Goal: Task Accomplishment & Management: Manage account settings

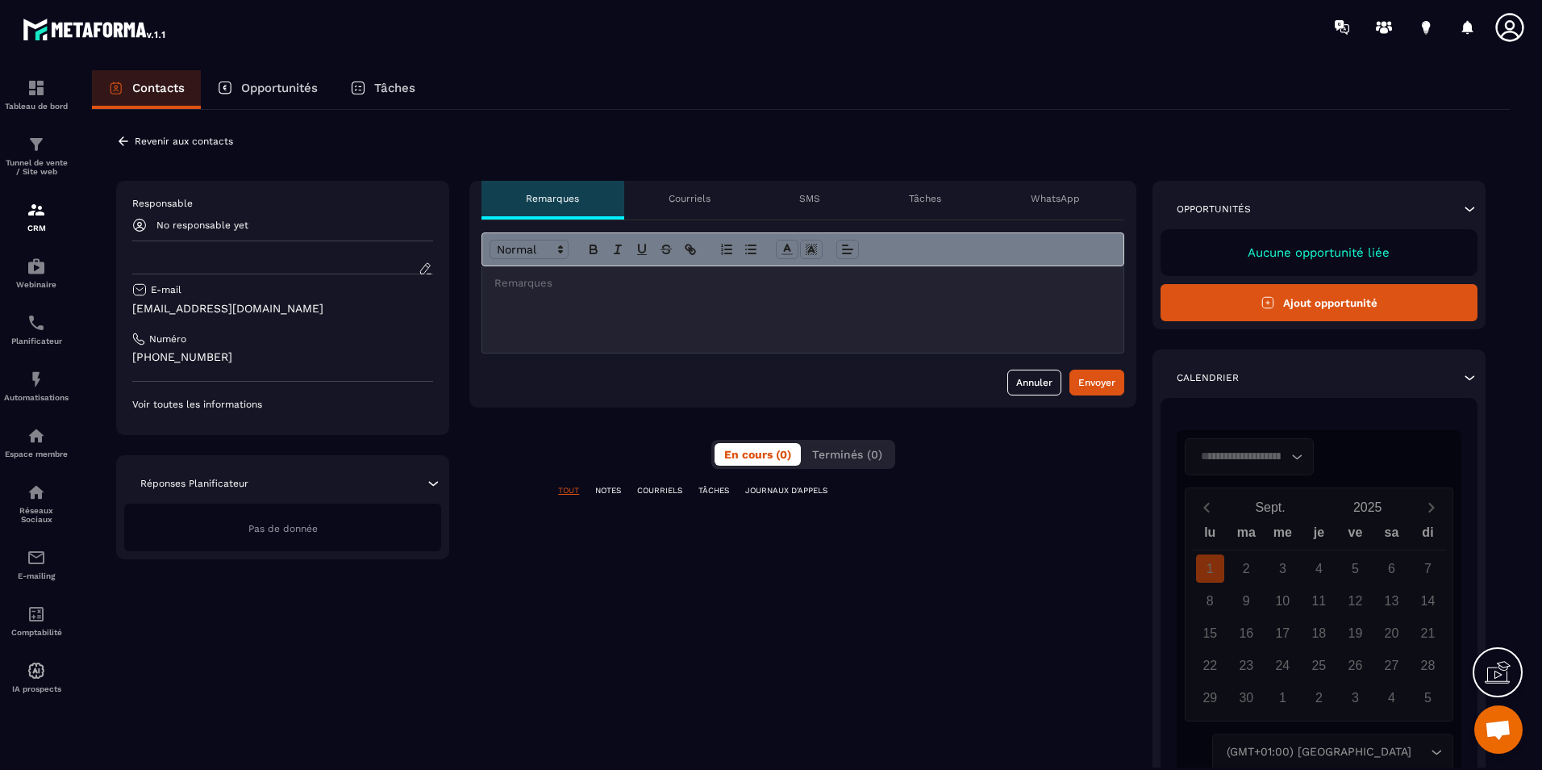
click at [709, 201] on p "Courriels" at bounding box center [690, 198] width 42 height 13
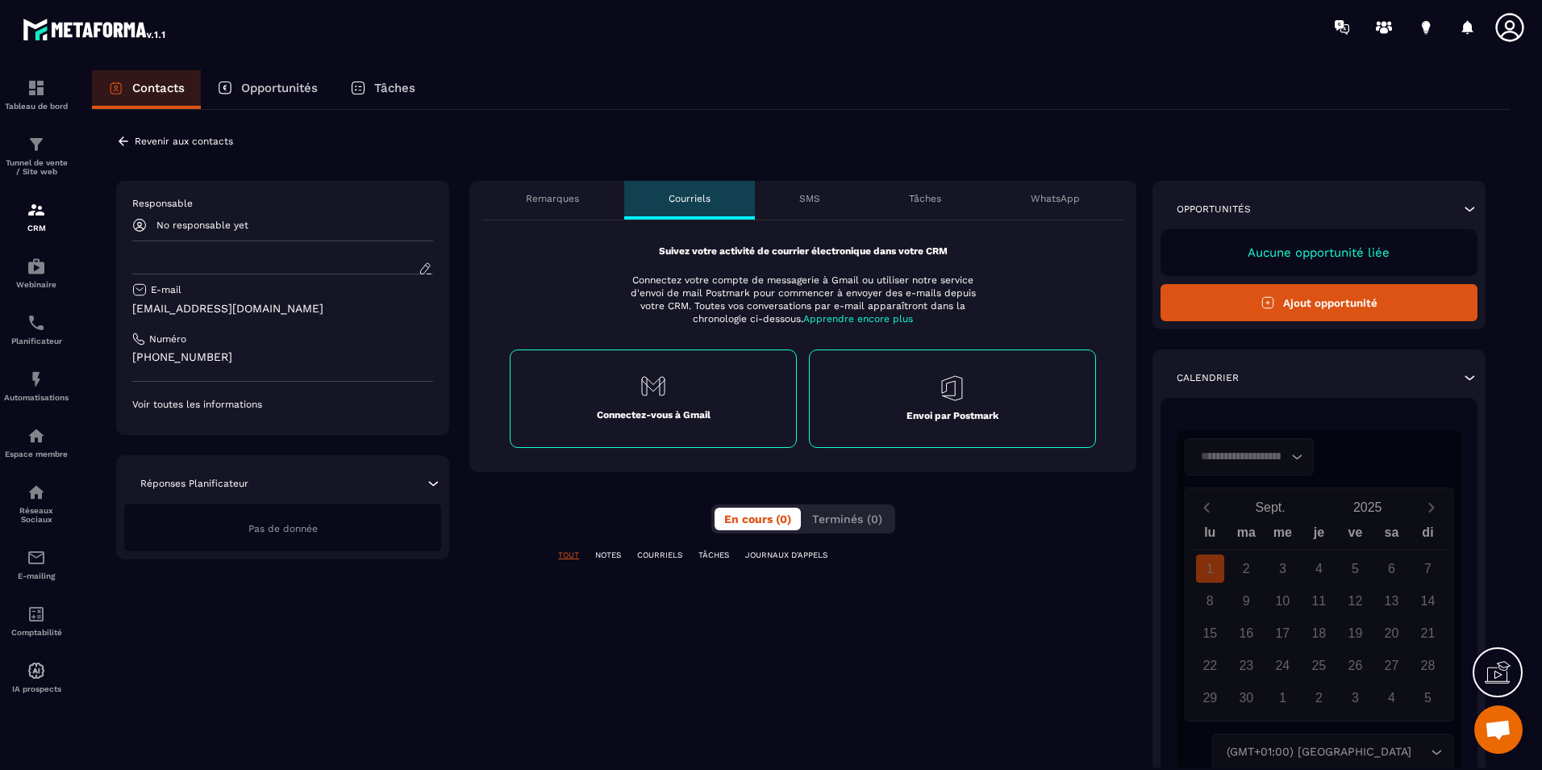
click at [811, 194] on p "SMS" at bounding box center [809, 198] width 21 height 13
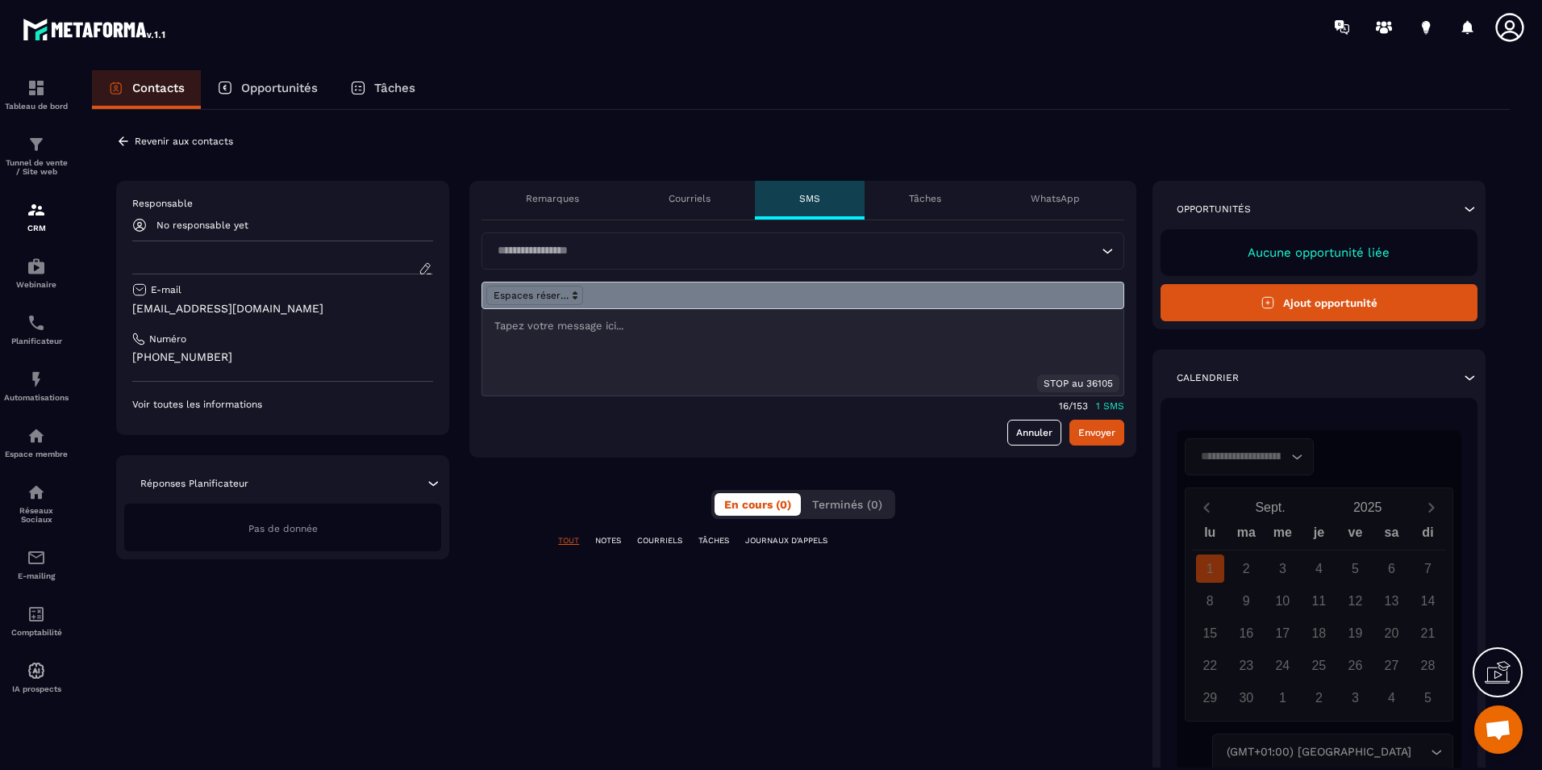
click at [921, 200] on p "Tâches" at bounding box center [925, 198] width 32 height 13
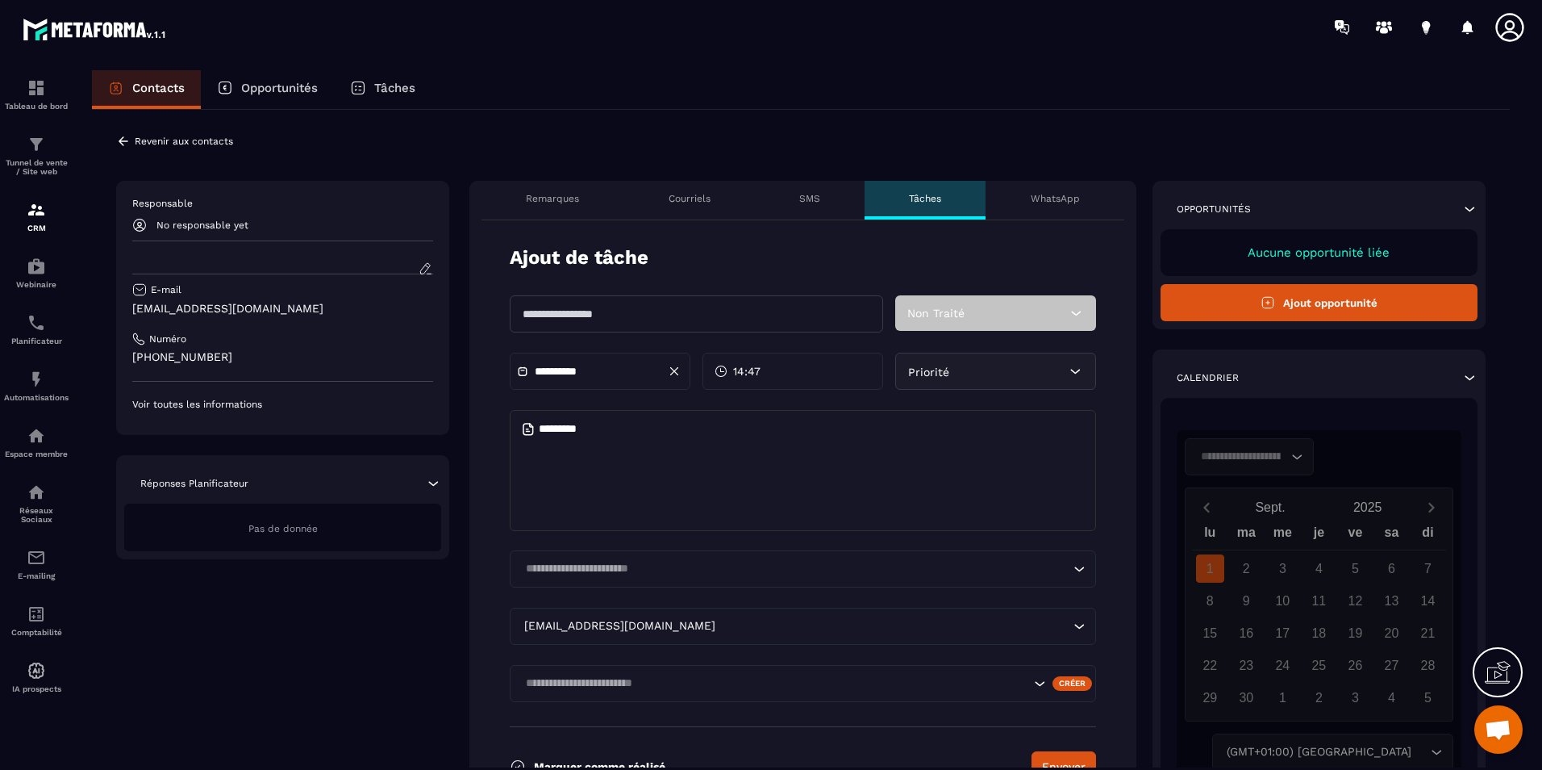
click at [546, 183] on div "Remarques" at bounding box center [553, 200] width 142 height 39
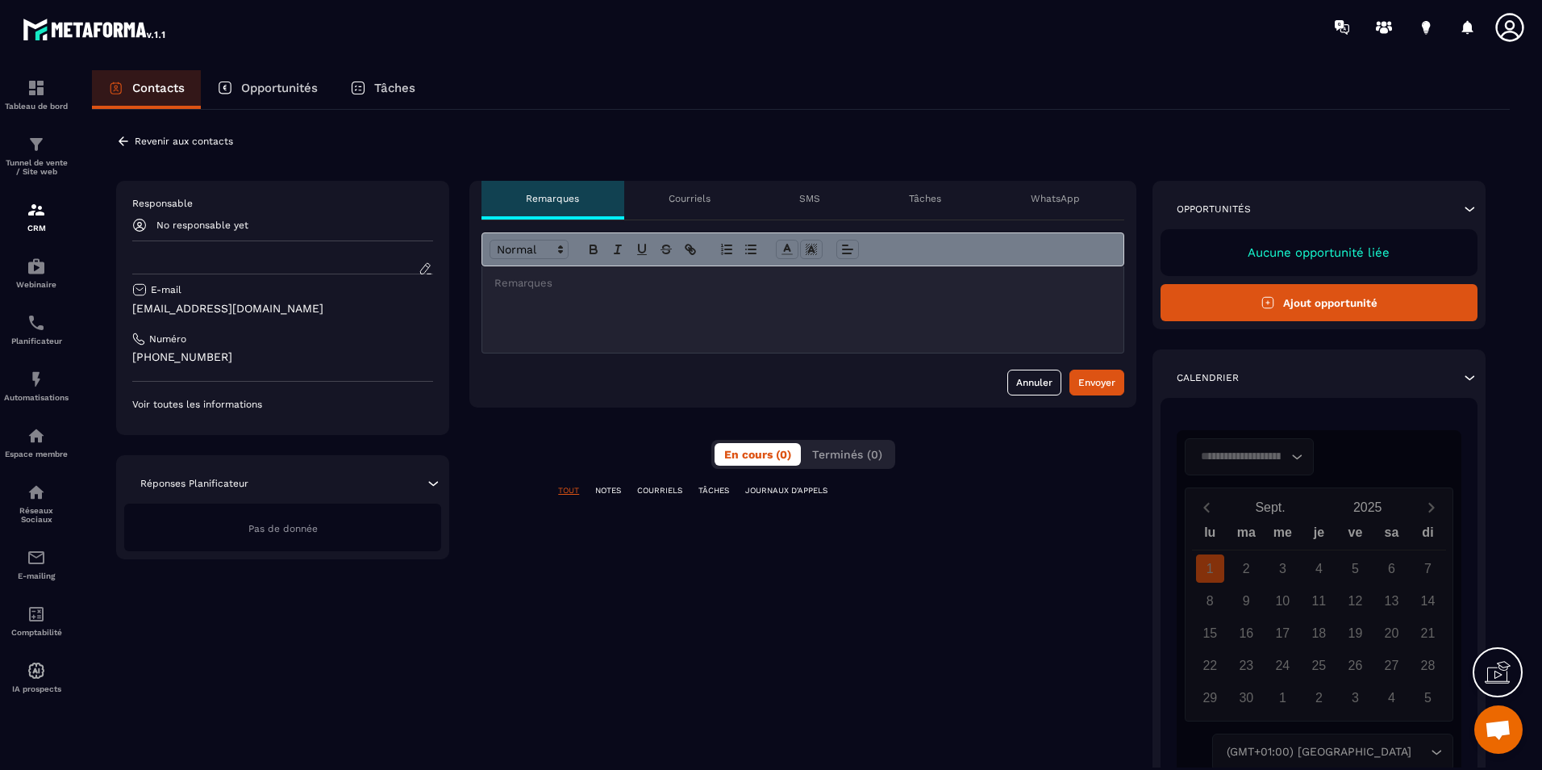
scroll to position [81, 0]
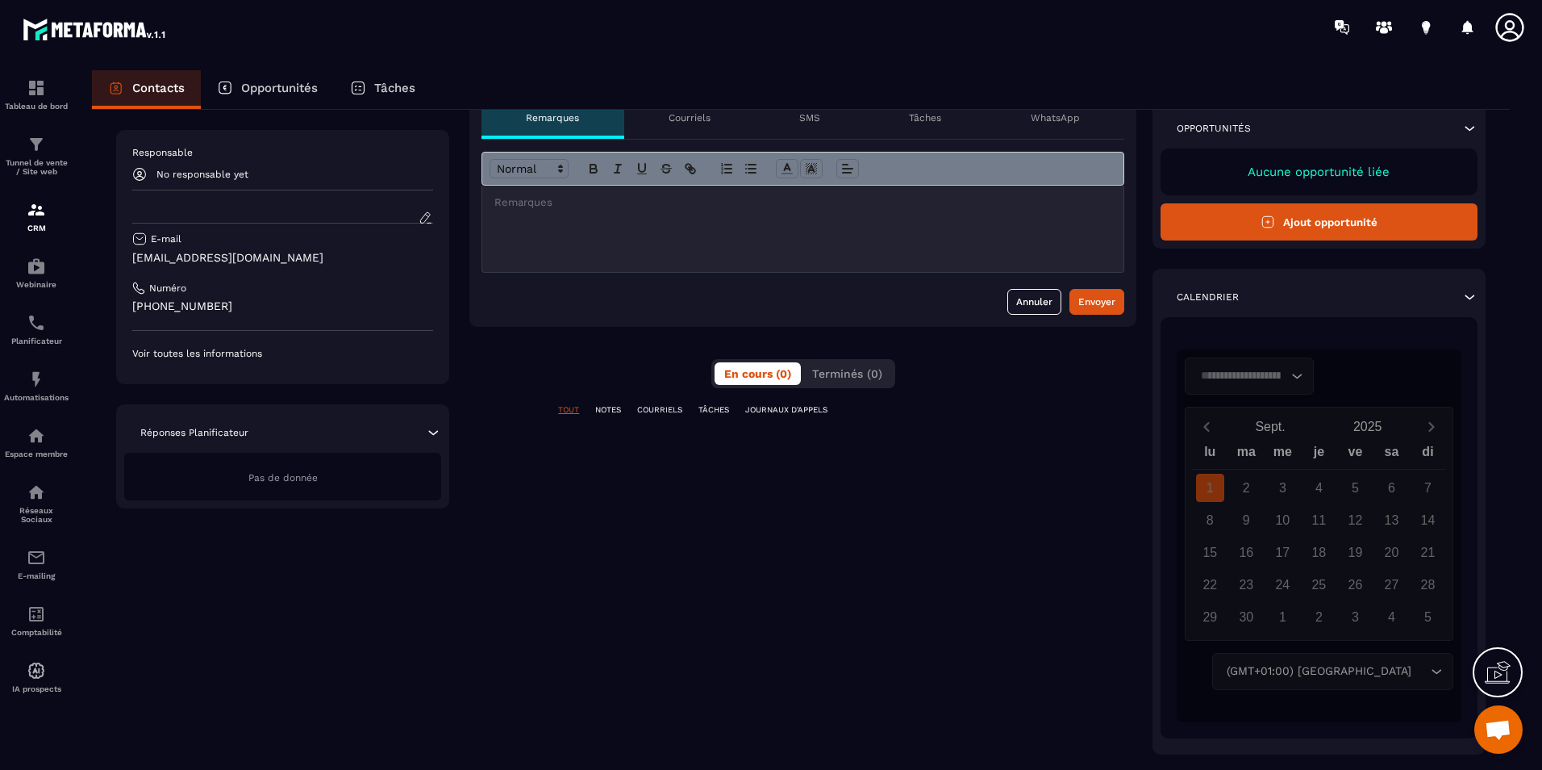
click at [1260, 225] on button "Ajout opportunité" at bounding box center [1319, 221] width 317 height 37
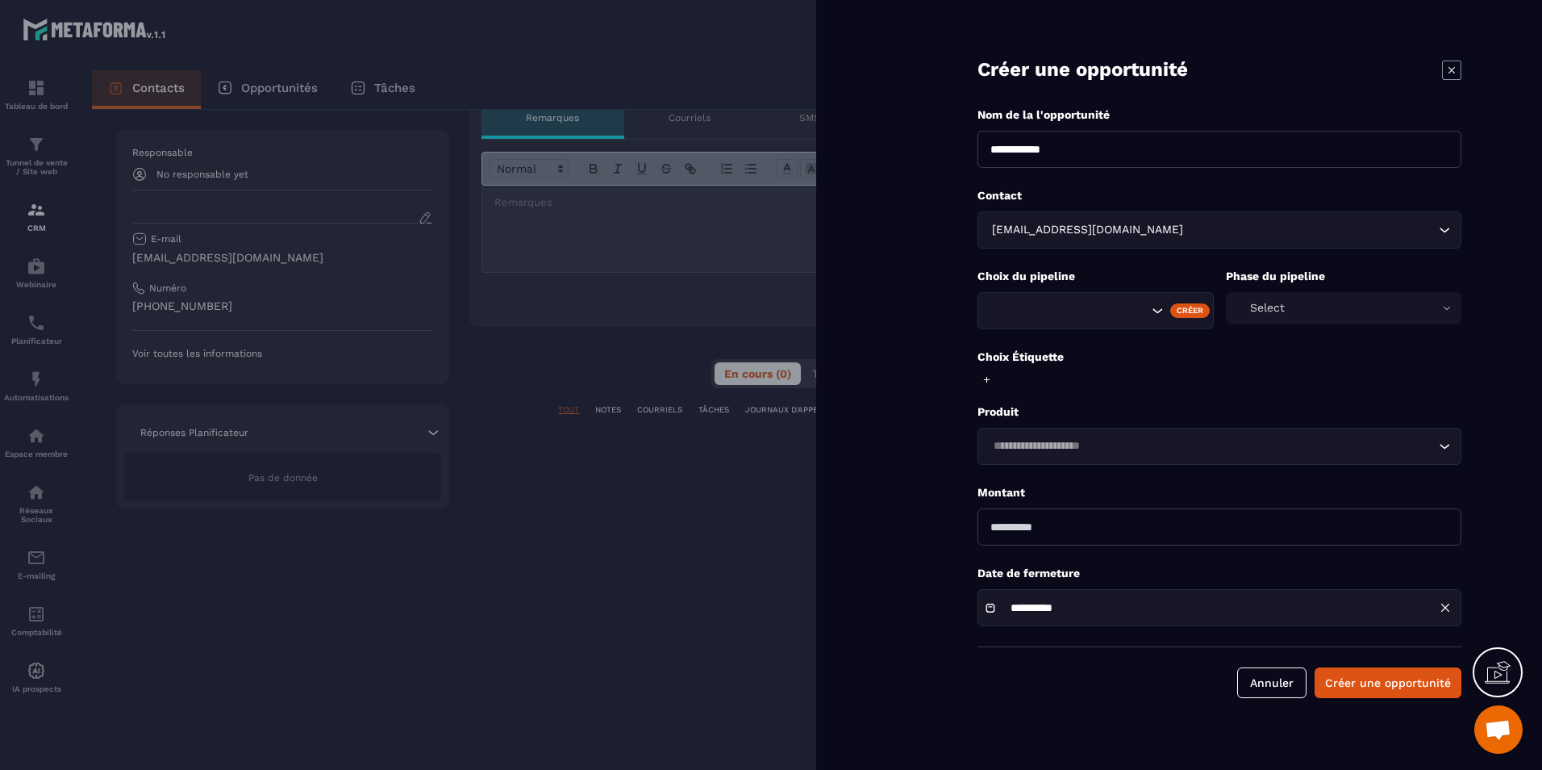
click at [1124, 306] on input "Search for option" at bounding box center [1068, 311] width 160 height 18
click at [1158, 311] on icon "Search for option" at bounding box center [1157, 310] width 16 height 16
drag, startPoint x: 1446, startPoint y: 67, endPoint x: 1311, endPoint y: 131, distance: 150.1
click at [1444, 68] on icon at bounding box center [1451, 69] width 19 height 19
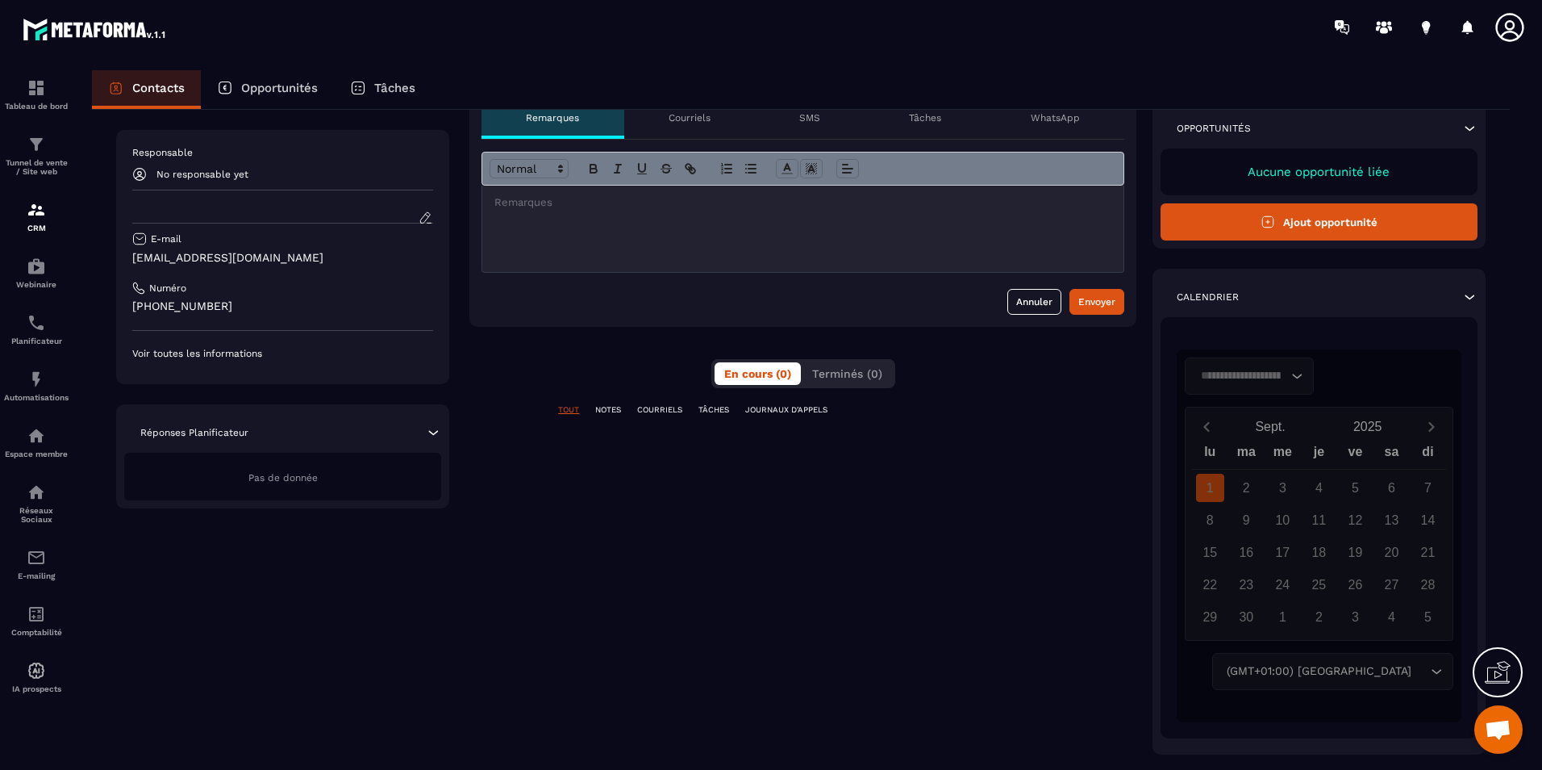
drag, startPoint x: 368, startPoint y: 537, endPoint x: 336, endPoint y: 243, distance: 296.1
click at [361, 529] on div "**********" at bounding box center [801, 427] width 1370 height 654
click at [282, 81] on p "Opportunités" at bounding box center [279, 88] width 77 height 15
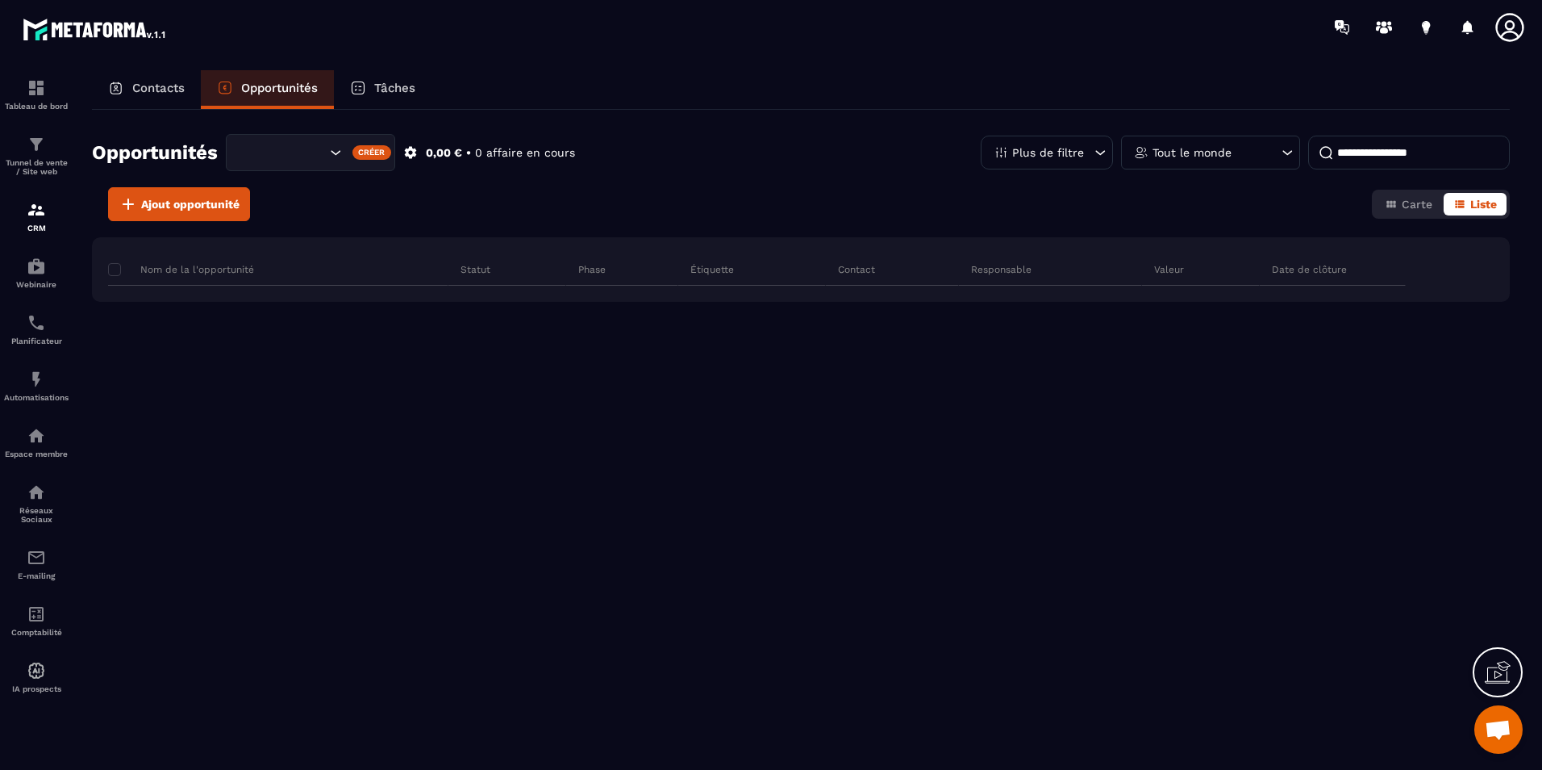
drag, startPoint x: 152, startPoint y: 84, endPoint x: 194, endPoint y: 81, distance: 42.0
click at [152, 83] on p "Contacts" at bounding box center [158, 88] width 52 height 15
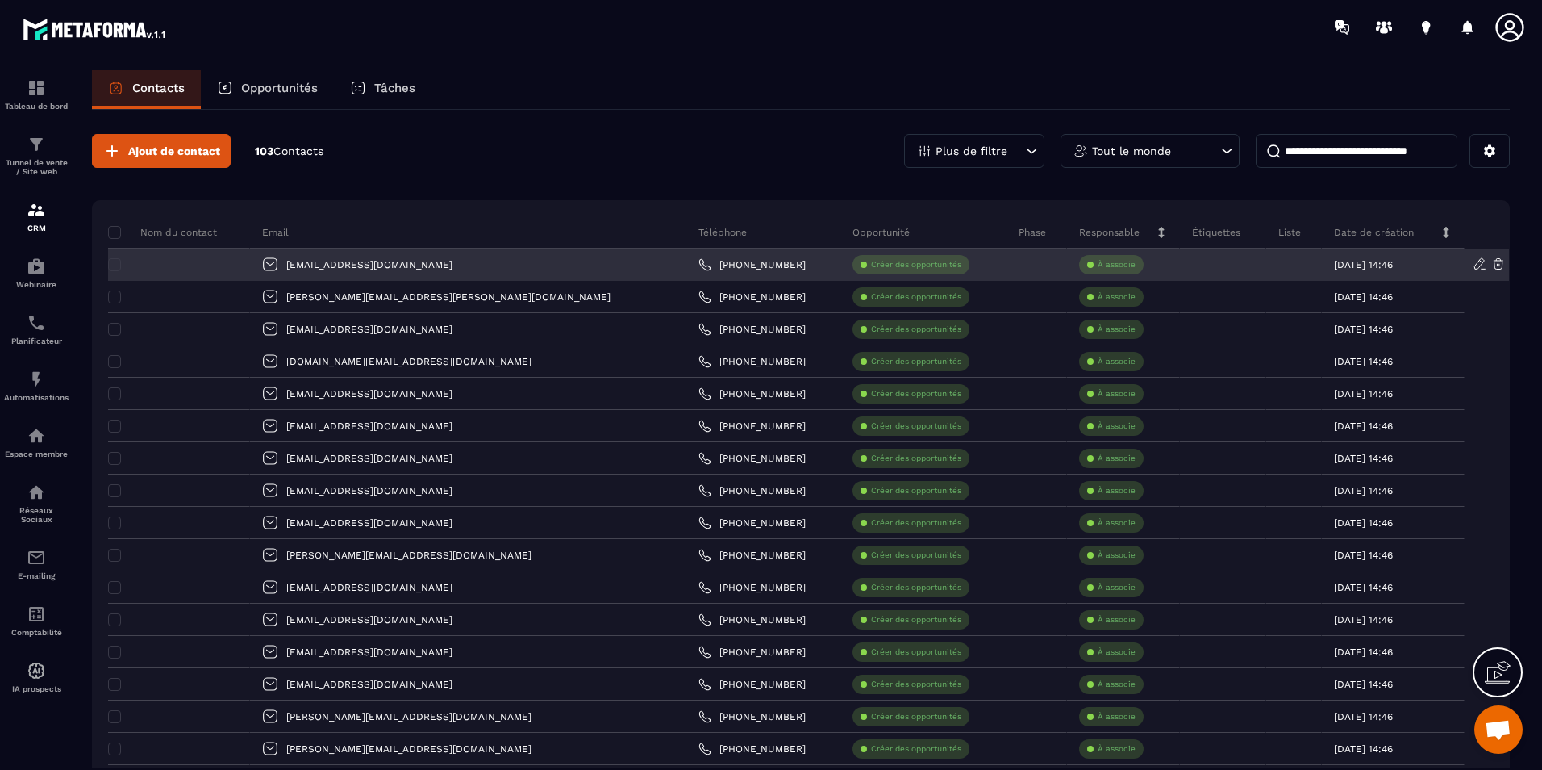
click at [240, 257] on div at bounding box center [179, 264] width 142 height 32
